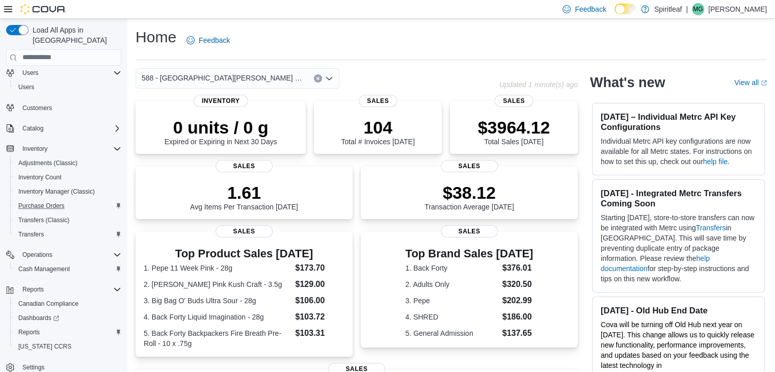
scroll to position [86, 0]
click at [36, 326] on span "Reports" at bounding box center [28, 330] width 21 height 8
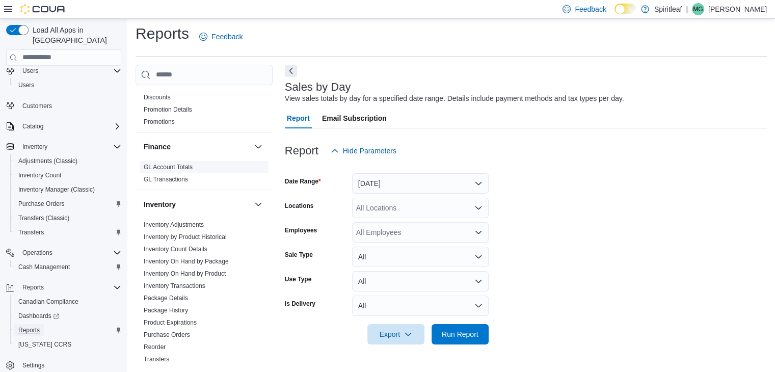
scroll to position [204, 0]
click at [210, 273] on link "Inventory On Hand by Product" at bounding box center [185, 272] width 82 height 7
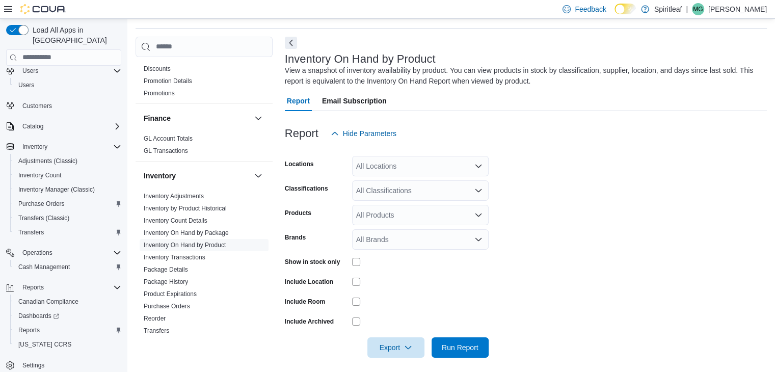
scroll to position [34, 0]
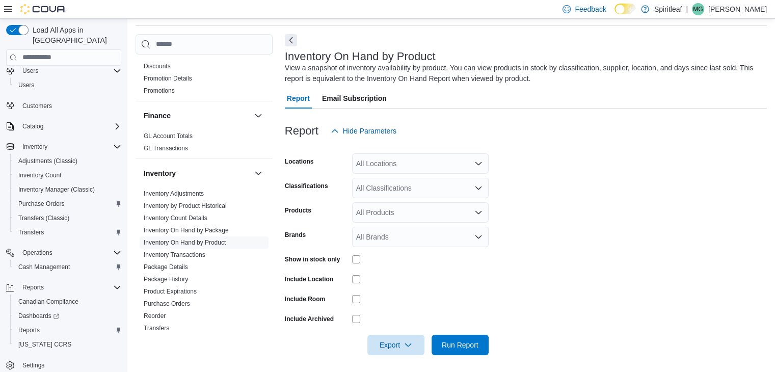
click at [350, 257] on div "Show in stock only" at bounding box center [387, 259] width 204 height 16
click at [394, 170] on div "All Locations" at bounding box center [420, 163] width 137 height 20
type input "***"
click at [410, 182] on span "588 - [GEOGRAPHIC_DATA][PERSON_NAME] ([GEOGRAPHIC_DATA])" at bounding box center [505, 180] width 232 height 10
click at [552, 187] on form "Locations 588 - [GEOGRAPHIC_DATA][PERSON_NAME] (Nepean) Classifications All Cla…" at bounding box center [526, 248] width 482 height 214
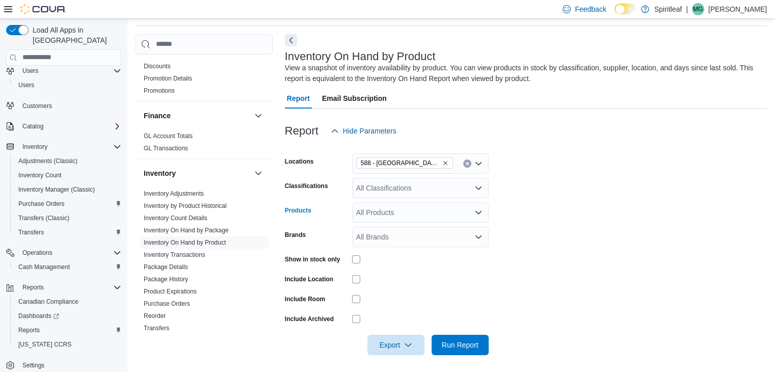
click at [387, 216] on div "All Products" at bounding box center [420, 212] width 137 height 20
type input "*"
click at [613, 194] on form "Locations 588 - [GEOGRAPHIC_DATA][PERSON_NAME] (Nepean) Classifications All Cla…" at bounding box center [526, 248] width 482 height 214
click at [429, 235] on div "All Brands" at bounding box center [420, 237] width 137 height 20
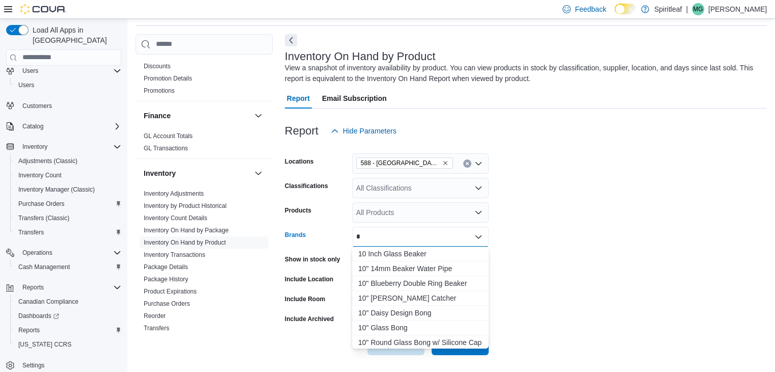
type input "*"
click at [599, 209] on form "Locations 588 - [GEOGRAPHIC_DATA][PERSON_NAME] (Nepean) Classifications All Cla…" at bounding box center [526, 248] width 482 height 214
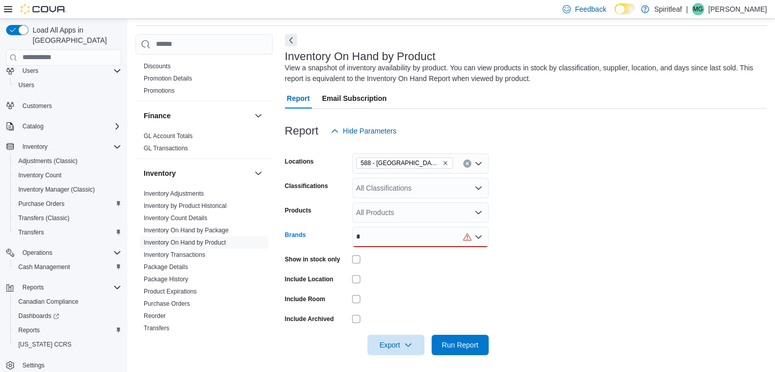
click at [427, 239] on div "*" at bounding box center [420, 237] width 137 height 20
click at [599, 197] on form "Locations 588 - [GEOGRAPHIC_DATA][PERSON_NAME] (Nepean) Classifications All Cla…" at bounding box center [526, 248] width 482 height 214
click at [446, 187] on div "All Classifications" at bounding box center [420, 188] width 137 height 20
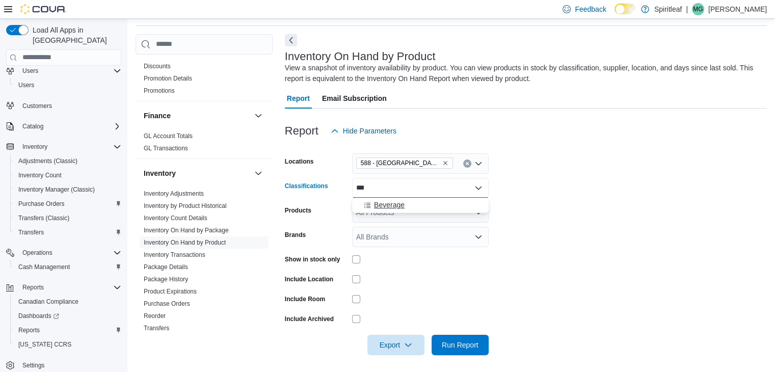
type input "***"
click at [416, 202] on div "Beverage" at bounding box center [420, 205] width 124 height 10
type input "****"
click at [422, 204] on div "Concentrate" at bounding box center [410, 205] width 105 height 10
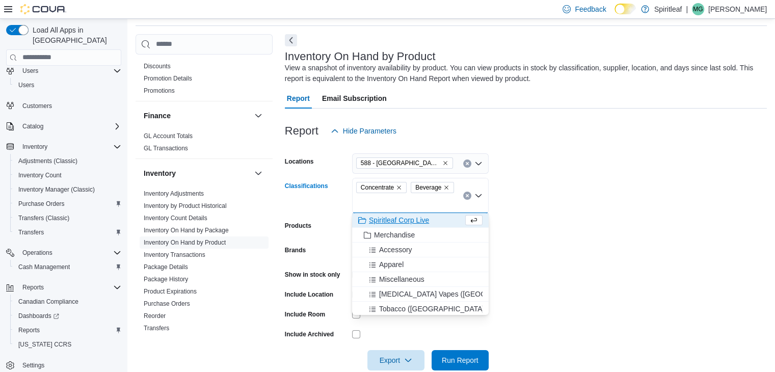
click at [635, 230] on form "Locations 588 - [GEOGRAPHIC_DATA][PERSON_NAME] ([GEOGRAPHIC_DATA]) Classificati…" at bounding box center [526, 255] width 482 height 229
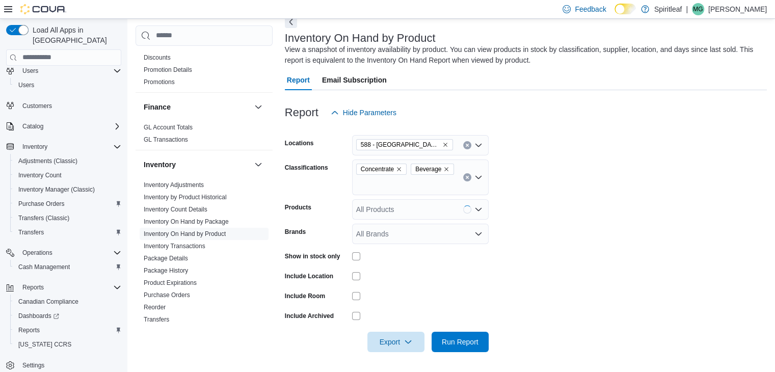
scroll to position [53, 0]
click at [464, 343] on span "Run Report" at bounding box center [460, 341] width 37 height 10
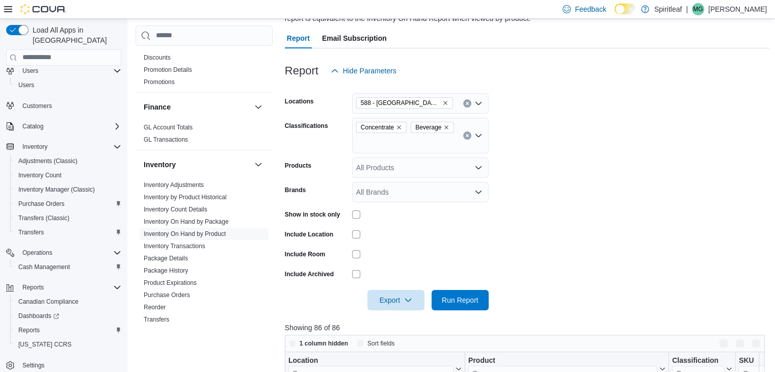
scroll to position [206, 0]
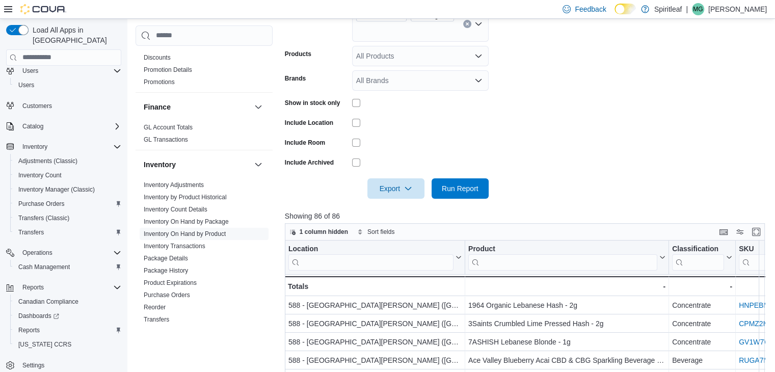
click at [424, 188] on div "Export" at bounding box center [398, 188] width 62 height 20
click at [404, 190] on icon "button" at bounding box center [408, 188] width 8 height 8
click at [398, 206] on span "Export to Excel" at bounding box center [397, 208] width 46 height 8
